Goal: Task Accomplishment & Management: Complete application form

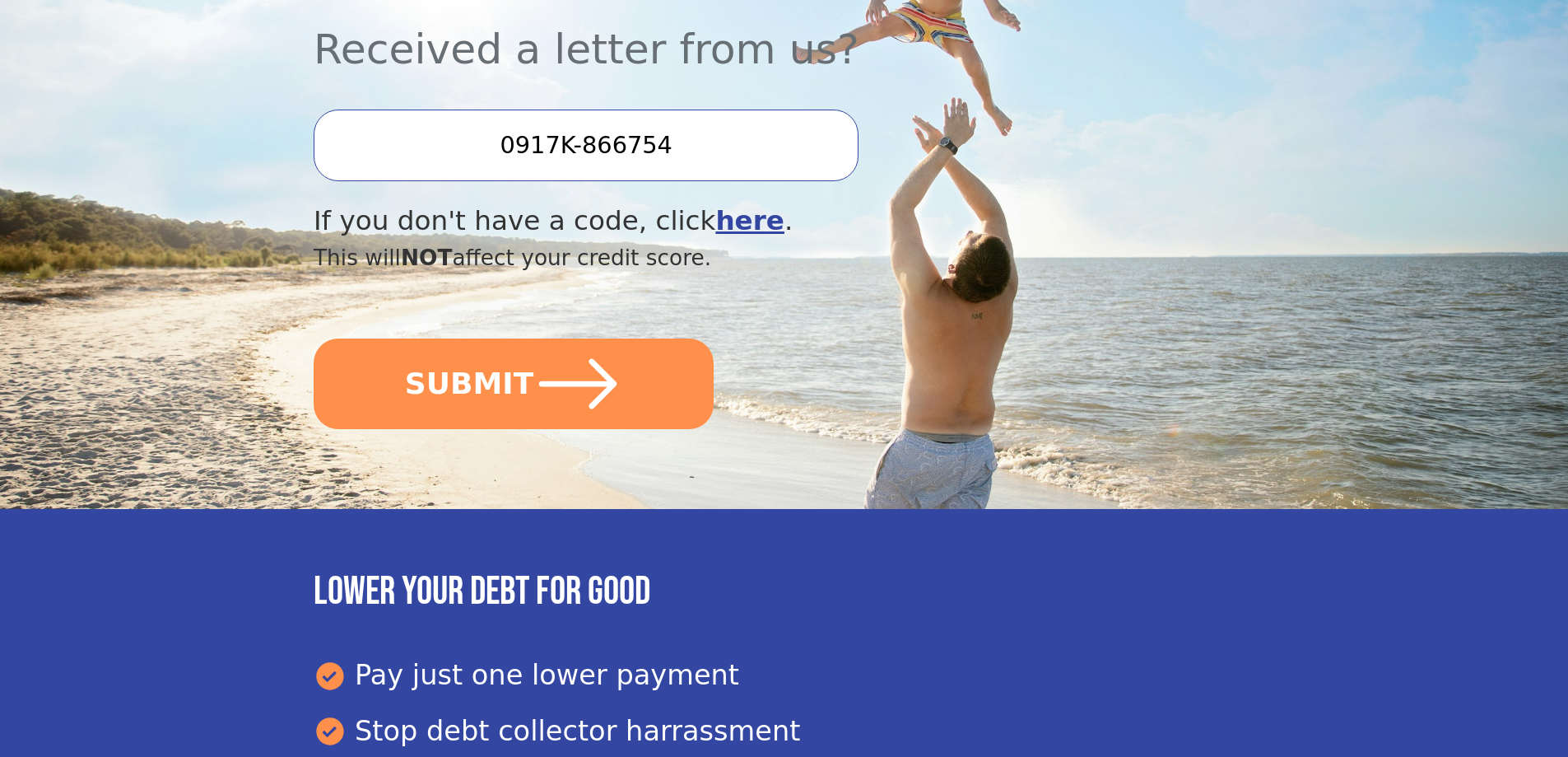
scroll to position [494, 0]
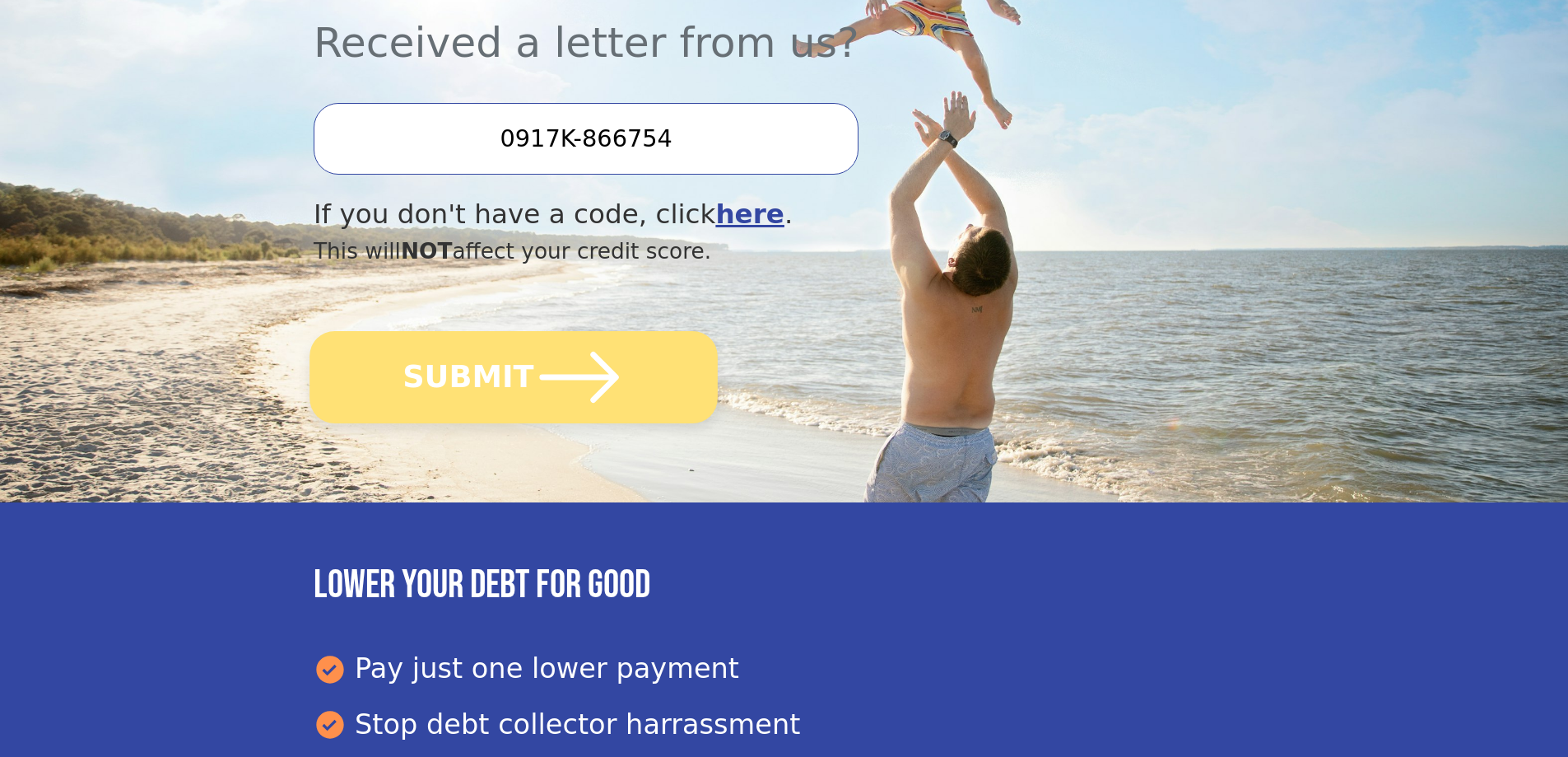
click at [566, 362] on icon "submit" at bounding box center [579, 377] width 91 height 91
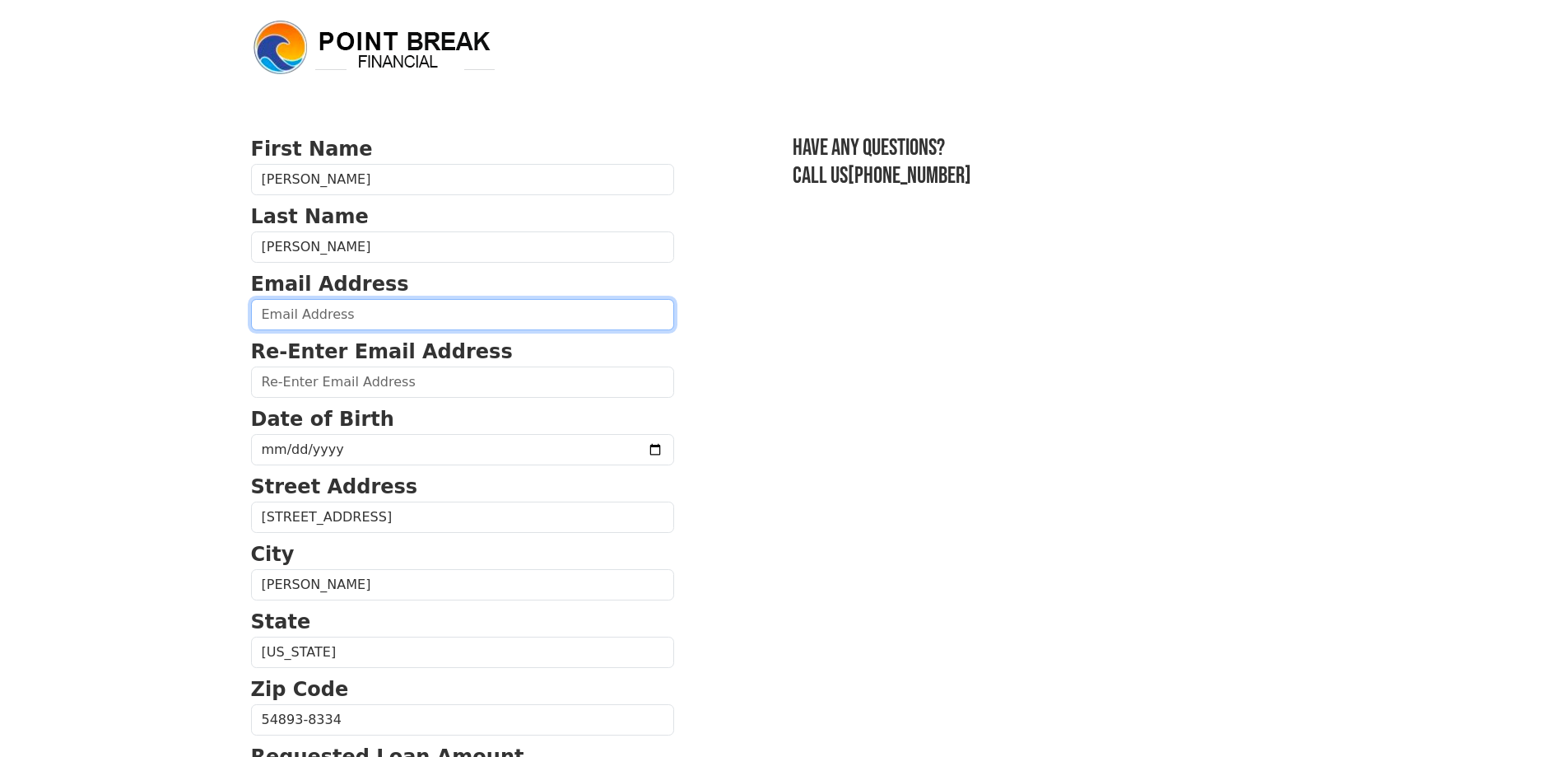
click at [418, 324] on input "email" at bounding box center [462, 315] width 423 height 32
type input "jcshaw82@gmail.com"
type input "(651) 219-2626"
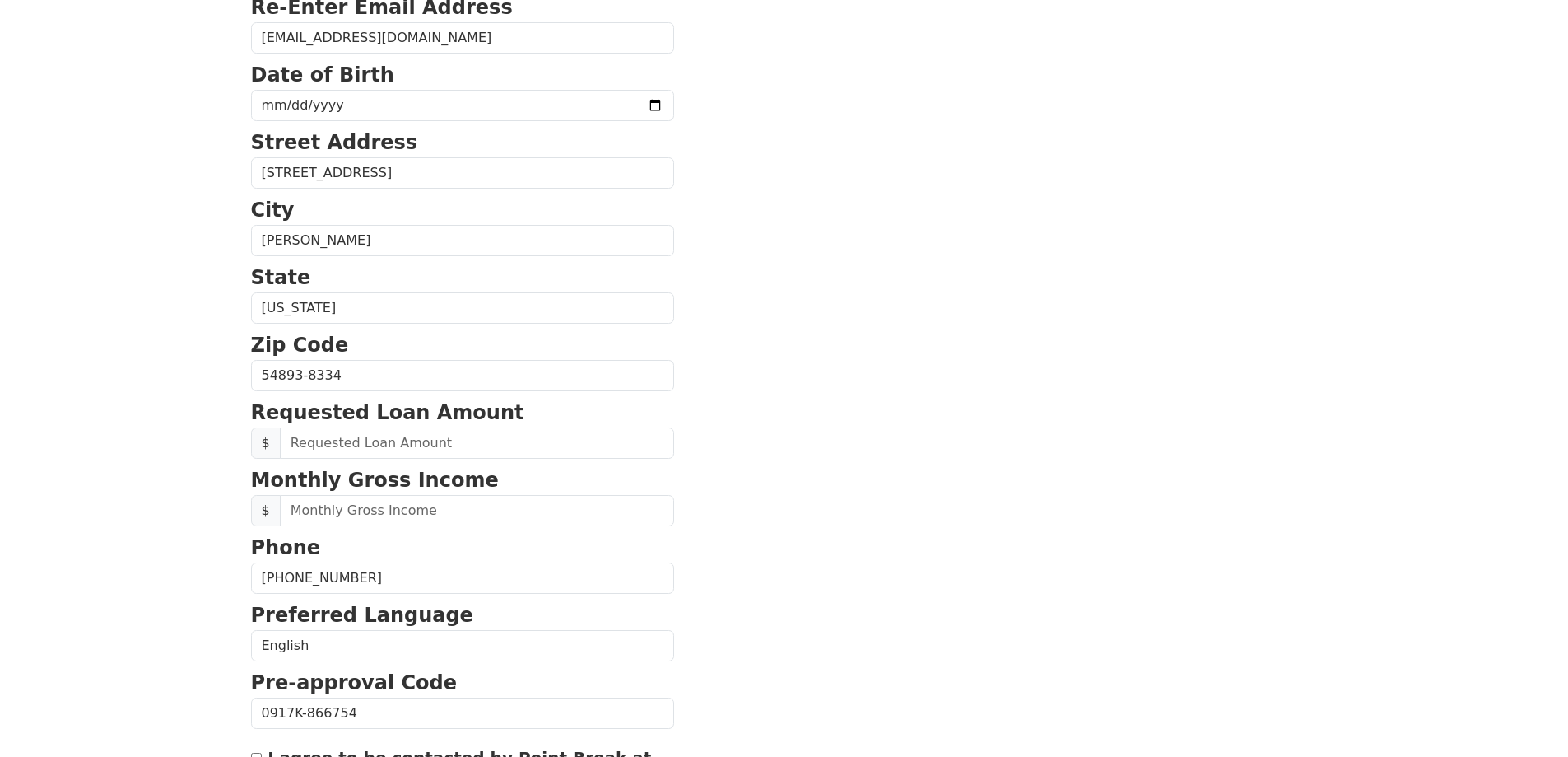
scroll to position [49, 0]
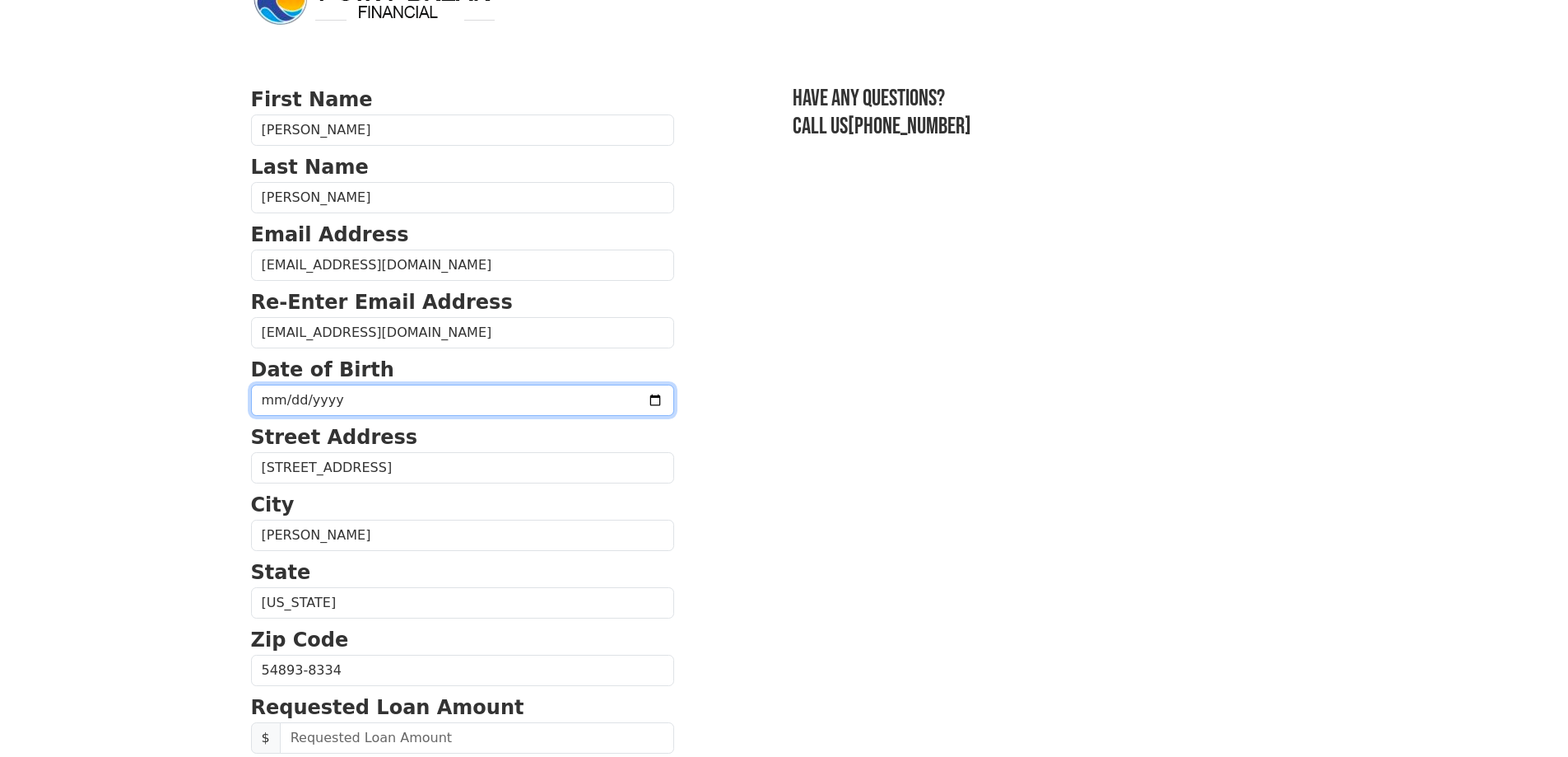
click at [392, 404] on input "date" at bounding box center [462, 401] width 423 height 32
type input "1982-11-28"
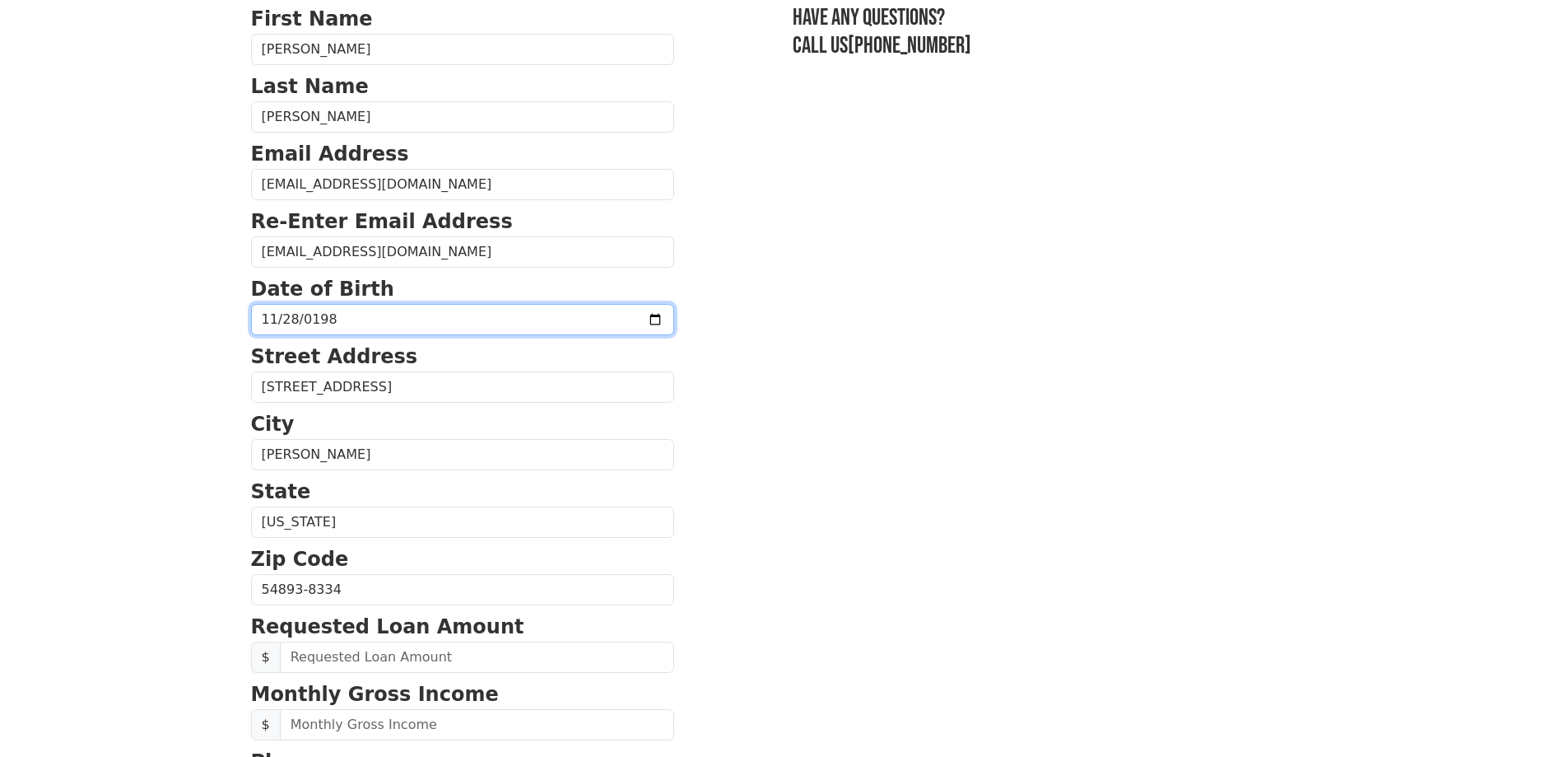
scroll to position [461, 0]
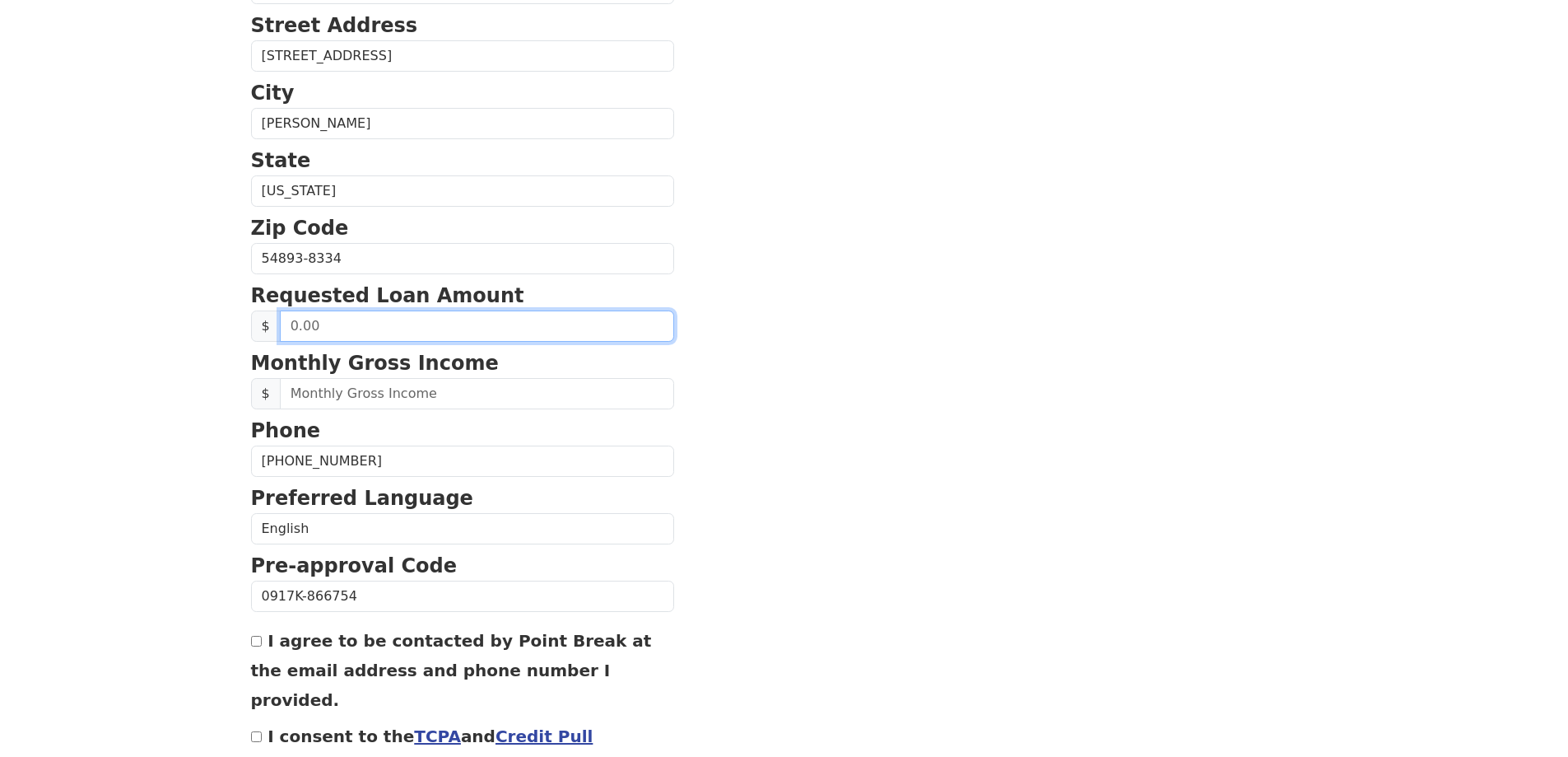
click at [382, 313] on input "text" at bounding box center [477, 327] width 394 height 32
type input "22,500.00"
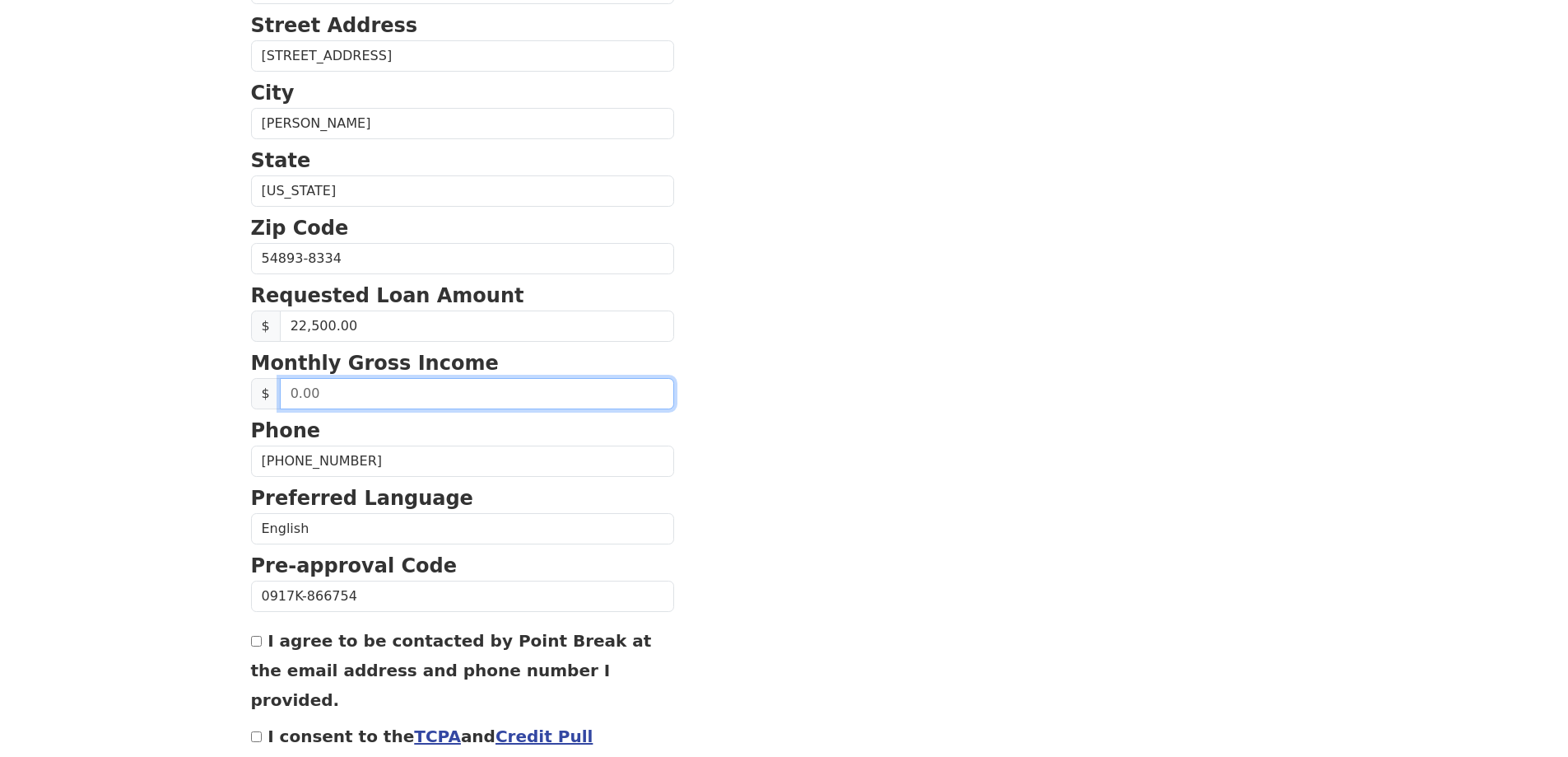
click at [416, 398] on input "text" at bounding box center [477, 393] width 394 height 32
click at [429, 384] on input "text" at bounding box center [477, 393] width 394 height 32
drag, startPoint x: 449, startPoint y: 390, endPoint x: -17, endPoint y: 337, distance: 469.0
type input "6,215.00"
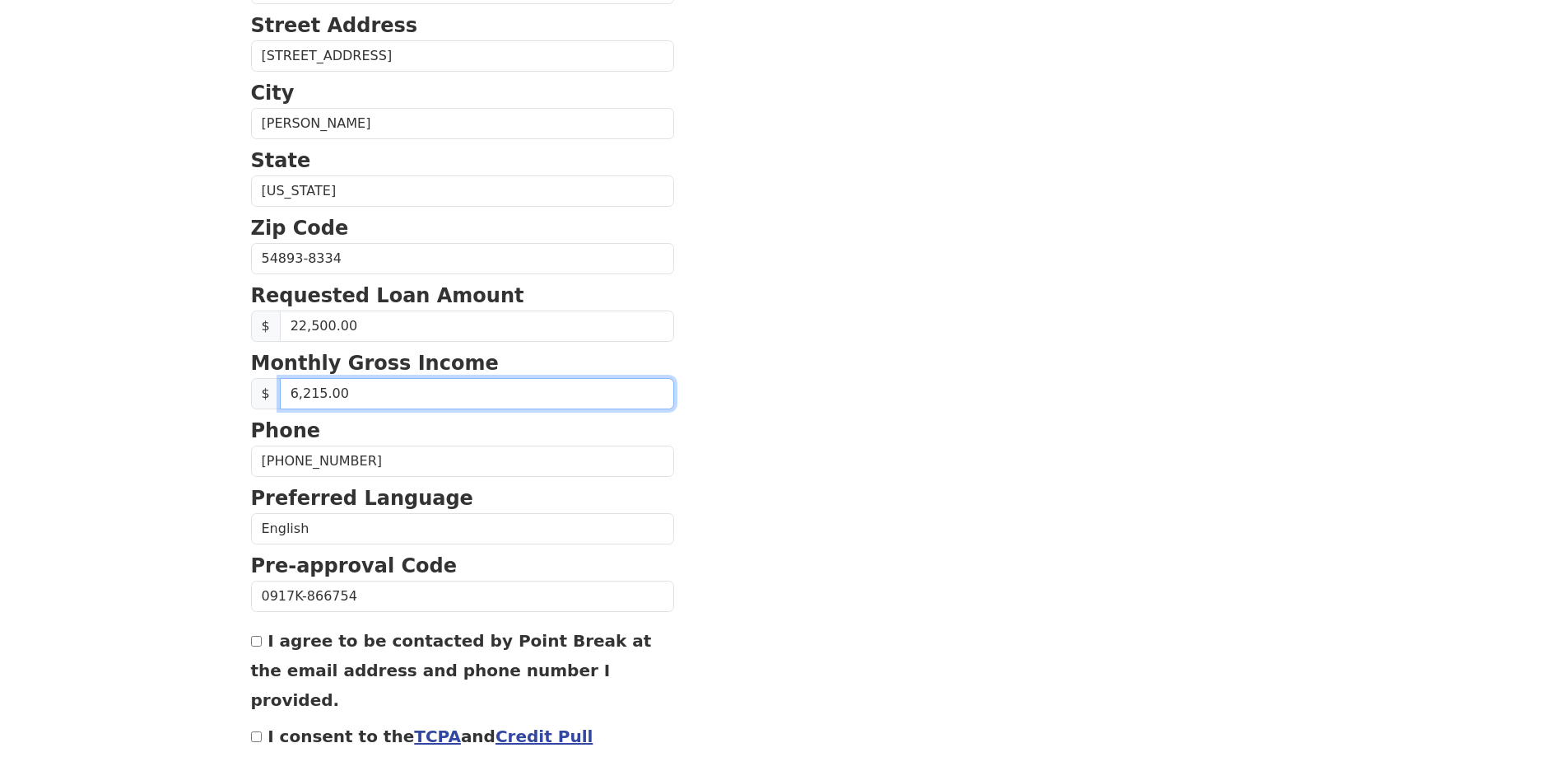
scroll to position [611, 0]
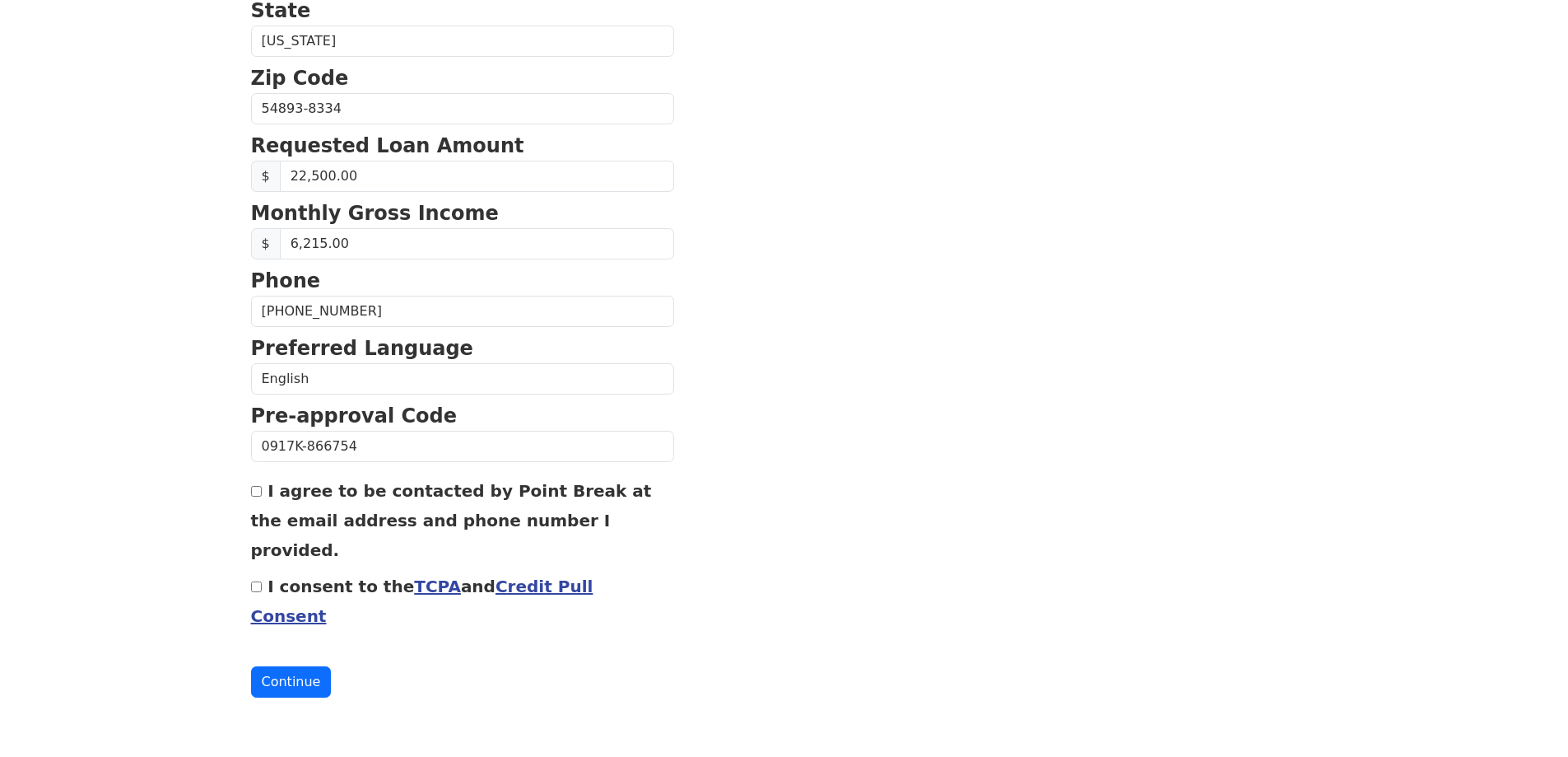
click at [255, 496] on input "I agree to be contacted by Point Break at the email address and phone number I …" at bounding box center [256, 491] width 11 height 11
checkbox input "true"
click at [261, 584] on input "I consent to the TCPA and Credit Pull Consent" at bounding box center [256, 587] width 11 height 11
checkbox input "true"
click at [299, 687] on button "Continue" at bounding box center [291, 682] width 81 height 32
